Goal: Task Accomplishment & Management: Use online tool/utility

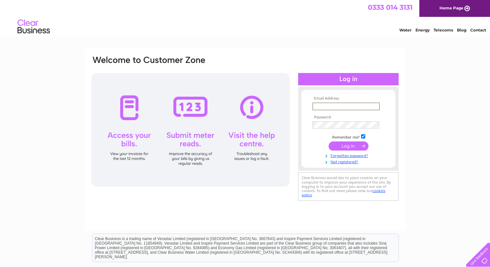
click at [320, 106] on input "text" at bounding box center [345, 106] width 67 height 8
type input "[EMAIL_ADDRESS][DOMAIN_NAME]"
click at [328, 141] on input "submit" at bounding box center [348, 145] width 40 height 9
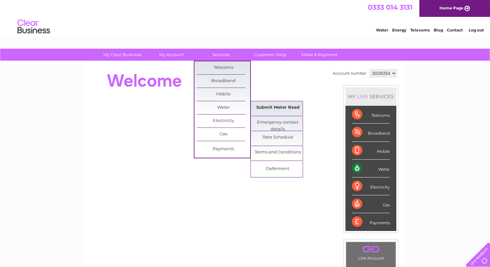
click at [270, 111] on link "Submit Meter Read" at bounding box center [277, 107] width 53 height 13
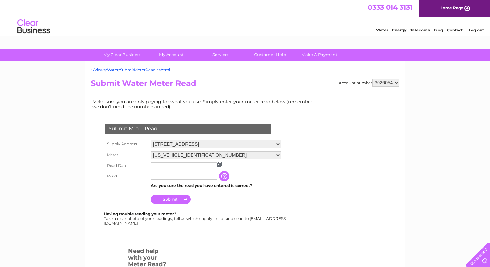
click at [222, 167] on img at bounding box center [219, 164] width 5 height 5
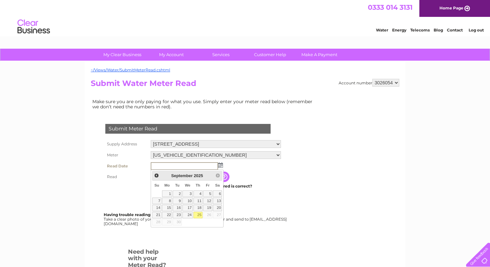
click at [199, 214] on link "25" at bounding box center [197, 215] width 9 height 6
type input "2025/09/25"
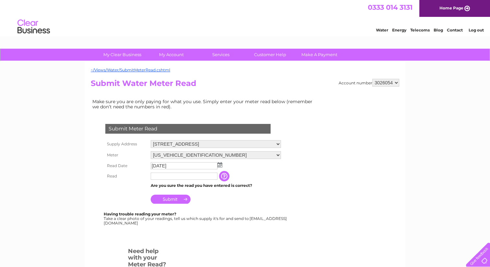
click at [178, 178] on input "text" at bounding box center [184, 175] width 67 height 7
type input "259"
click at [170, 200] on input "Submit" at bounding box center [171, 199] width 40 height 9
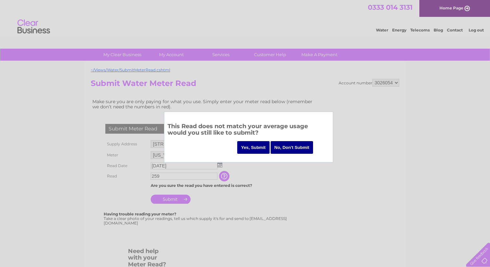
click at [257, 146] on input "Yes, Submit" at bounding box center [253, 147] width 32 height 13
